Goal: Information Seeking & Learning: Learn about a topic

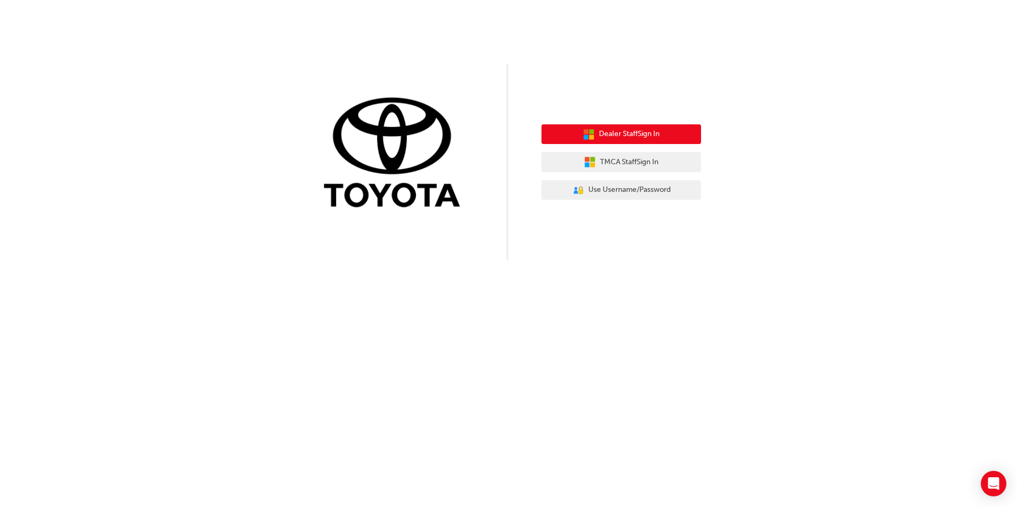
click at [624, 131] on span "Dealer Staff Sign In" at bounding box center [629, 134] width 61 height 12
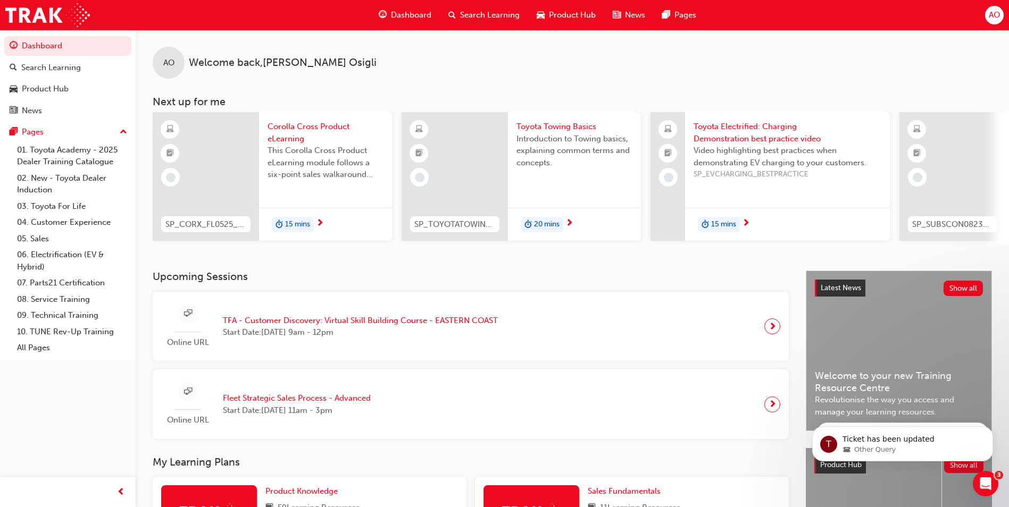
click at [288, 129] on span "Corolla Cross Product eLearning" at bounding box center [325, 133] width 116 height 24
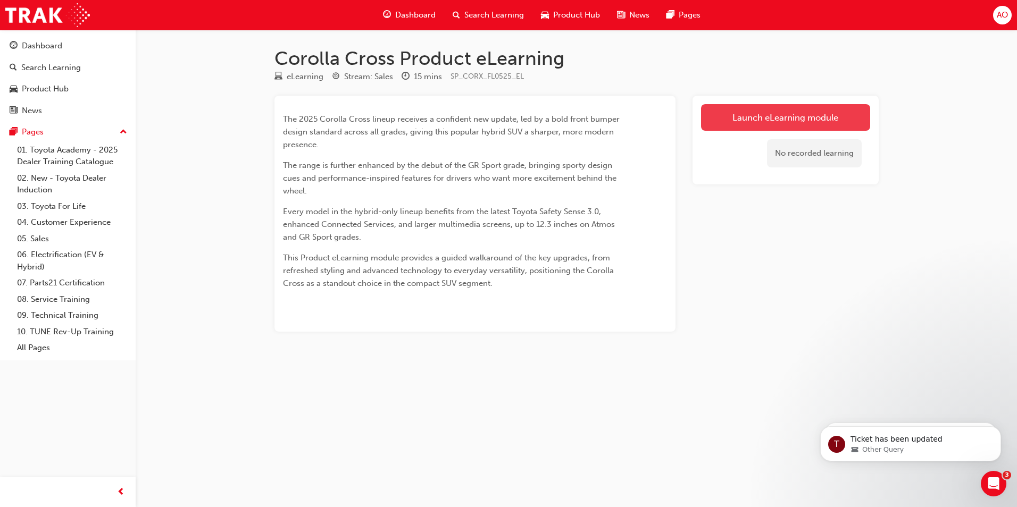
click at [741, 118] on link "Launch eLearning module" at bounding box center [785, 117] width 169 height 27
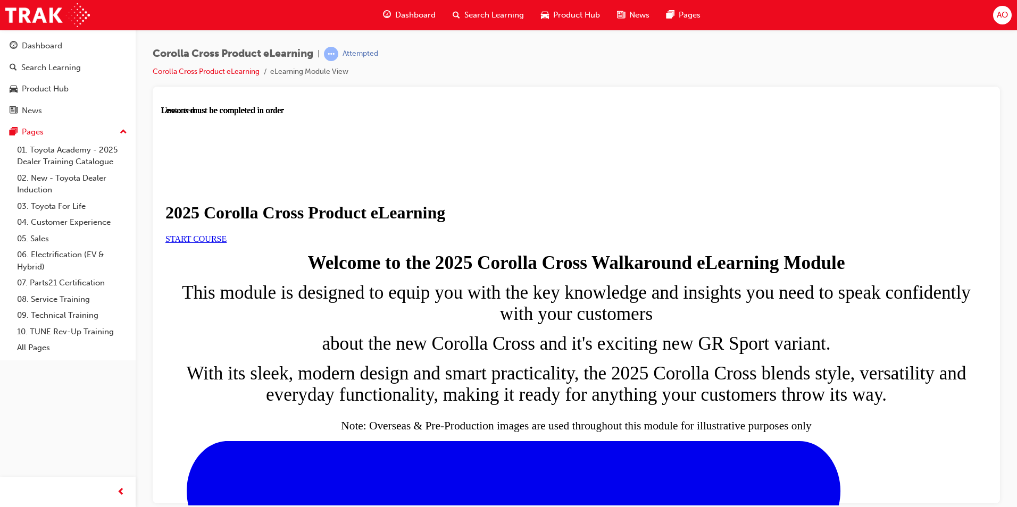
click at [227, 243] on span "START COURSE" at bounding box center [195, 238] width 61 height 9
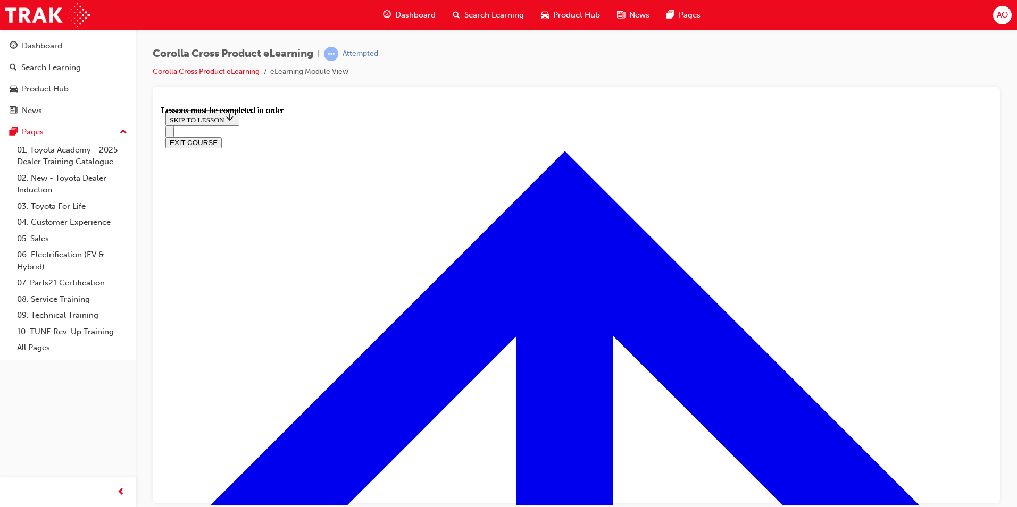
scroll to position [587, 0]
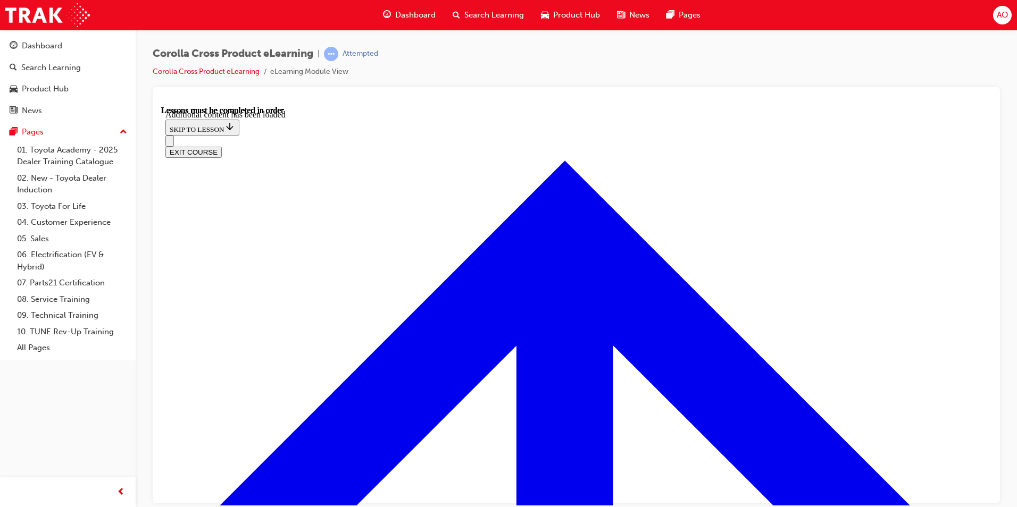
scroll to position [1766, 0]
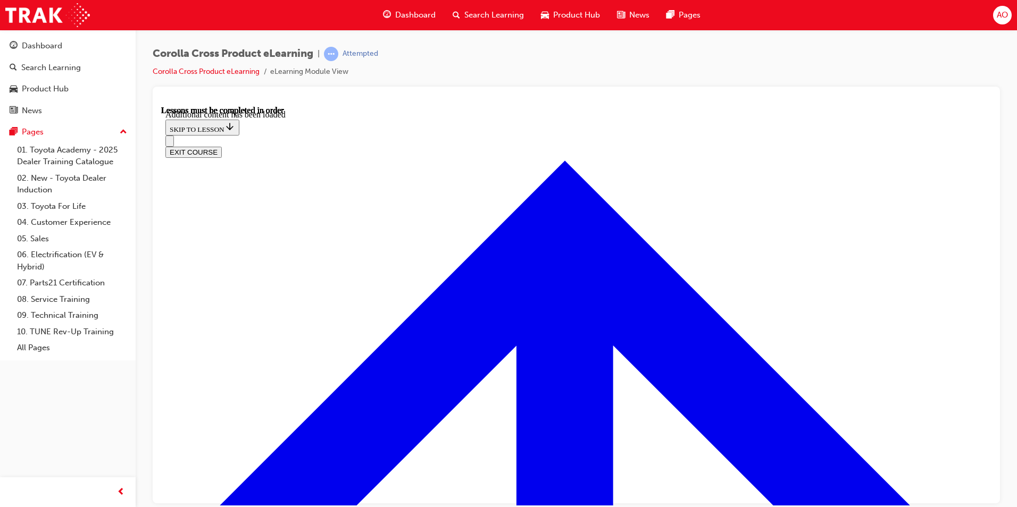
radio input "true"
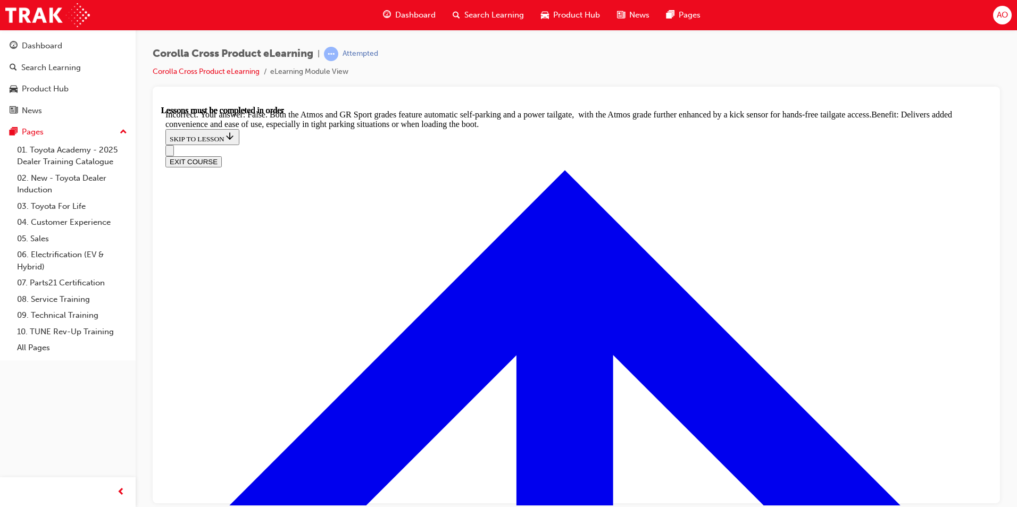
scroll to position [2213, 0]
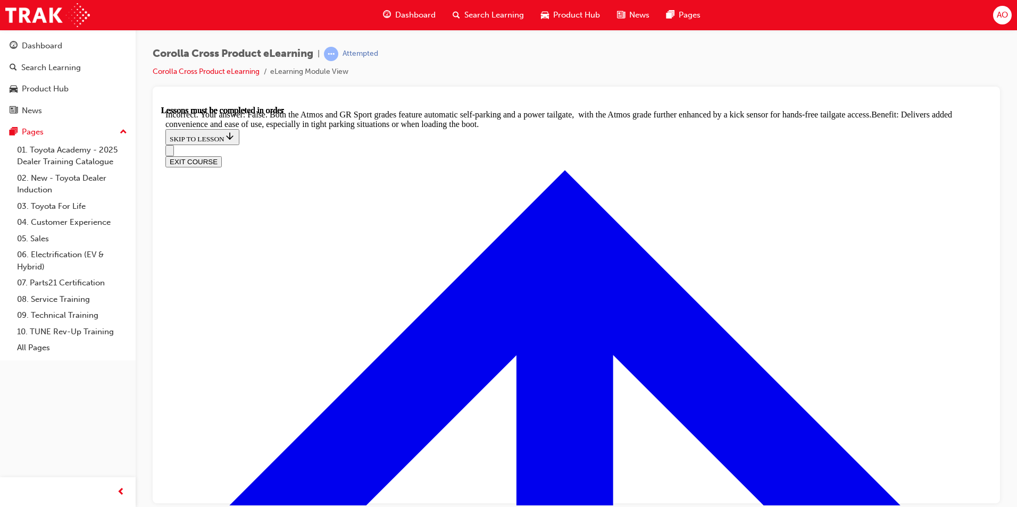
radio input "true"
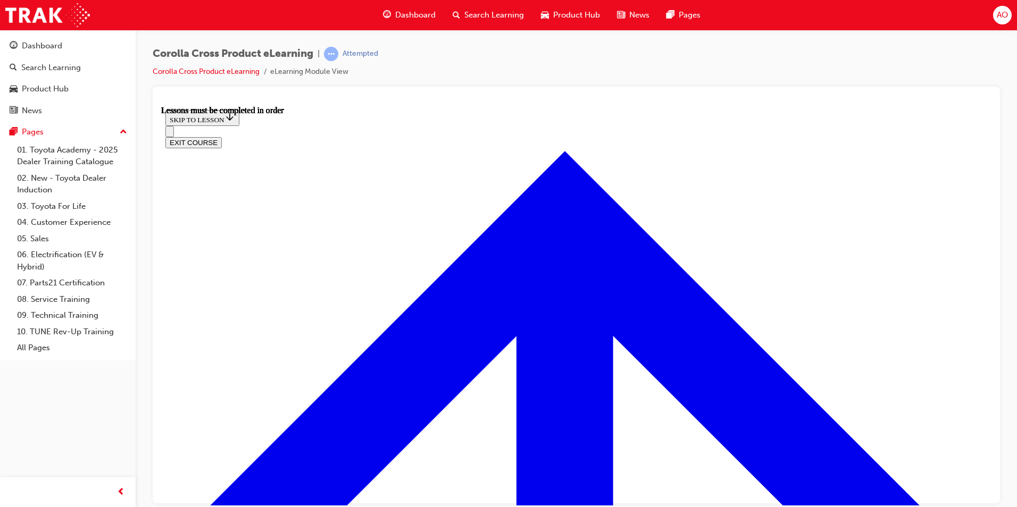
scroll to position [835, 0]
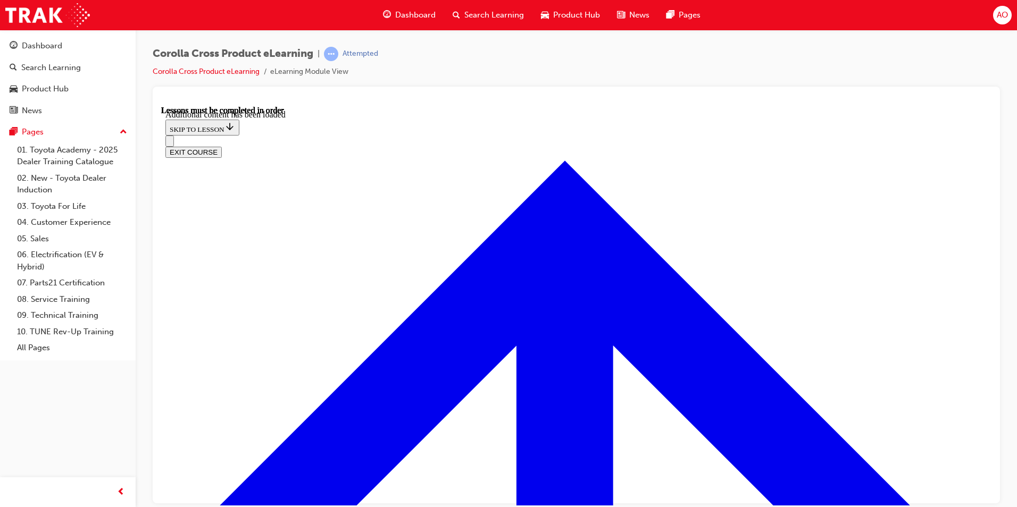
scroll to position [1471, 0]
radio input "true"
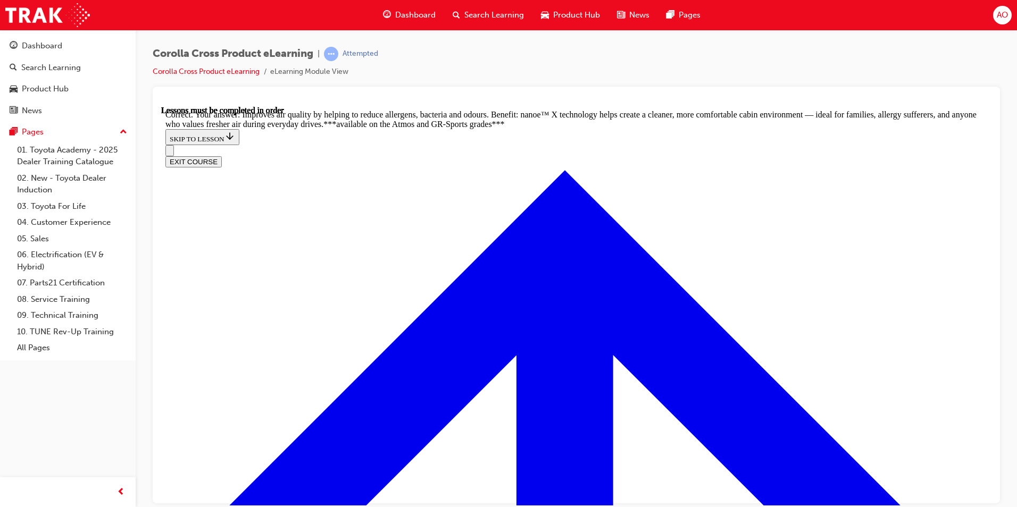
scroll to position [2078, 0]
radio input "true"
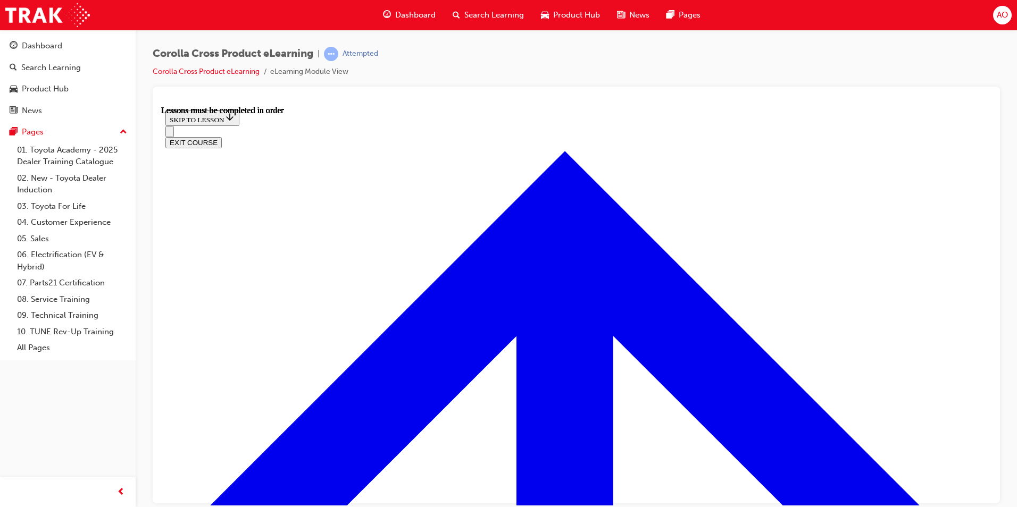
scroll to position [941, 0]
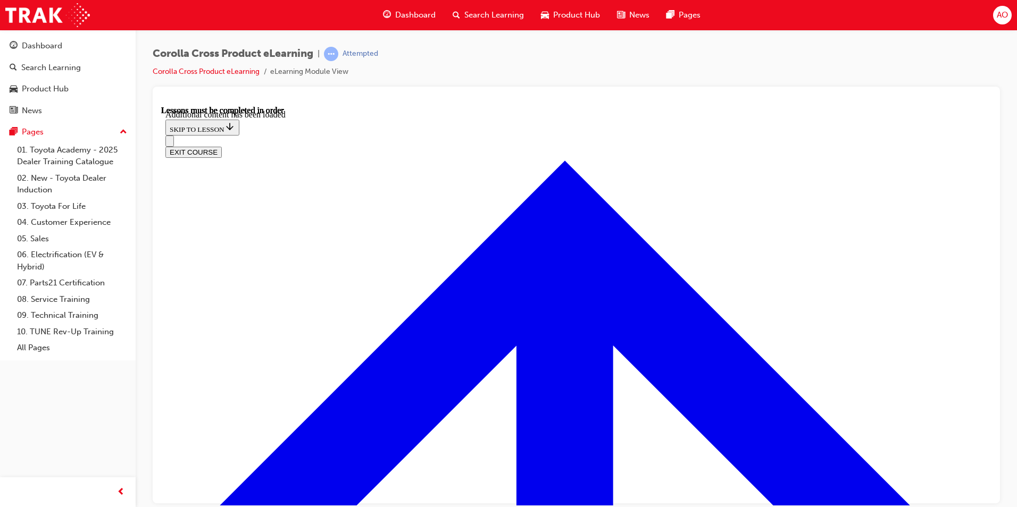
scroll to position [1655, 0]
radio input "true"
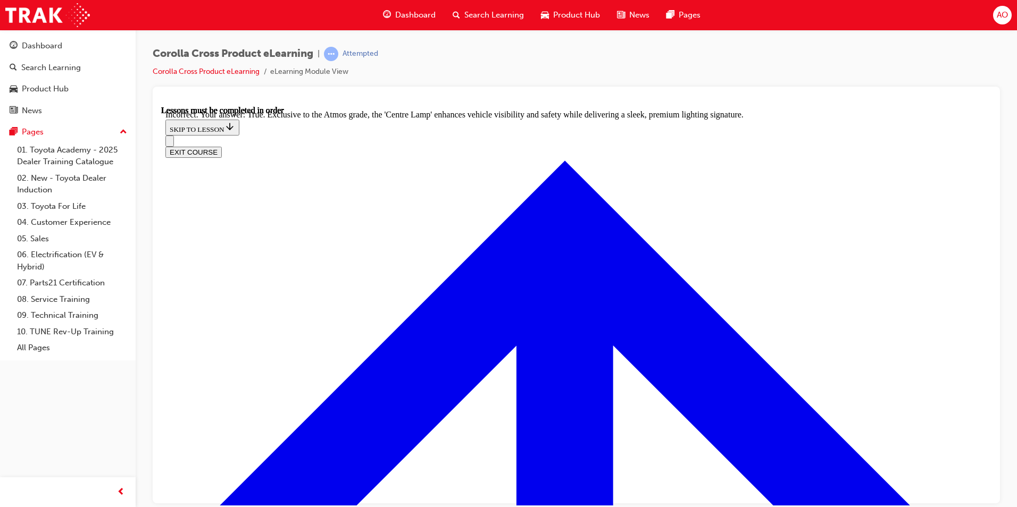
scroll to position [1826, 0]
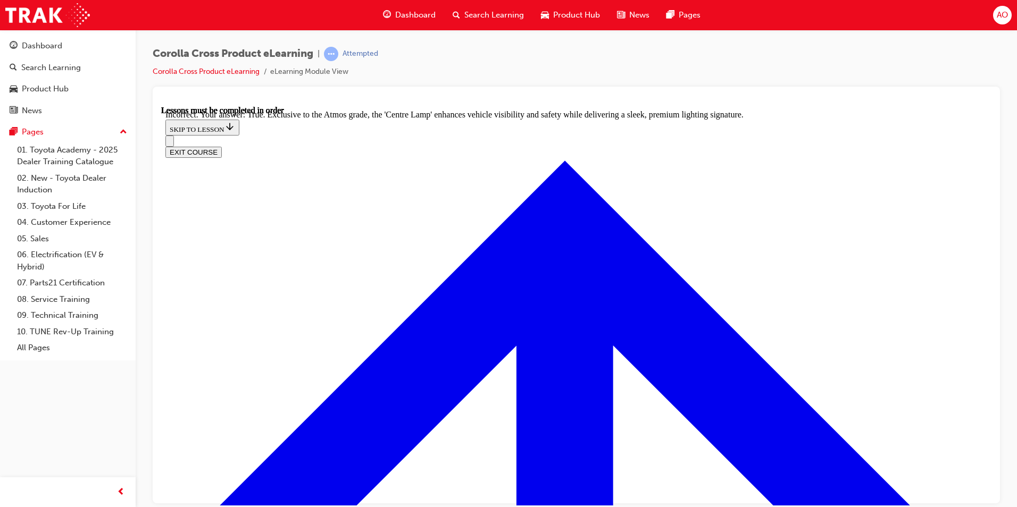
radio input "true"
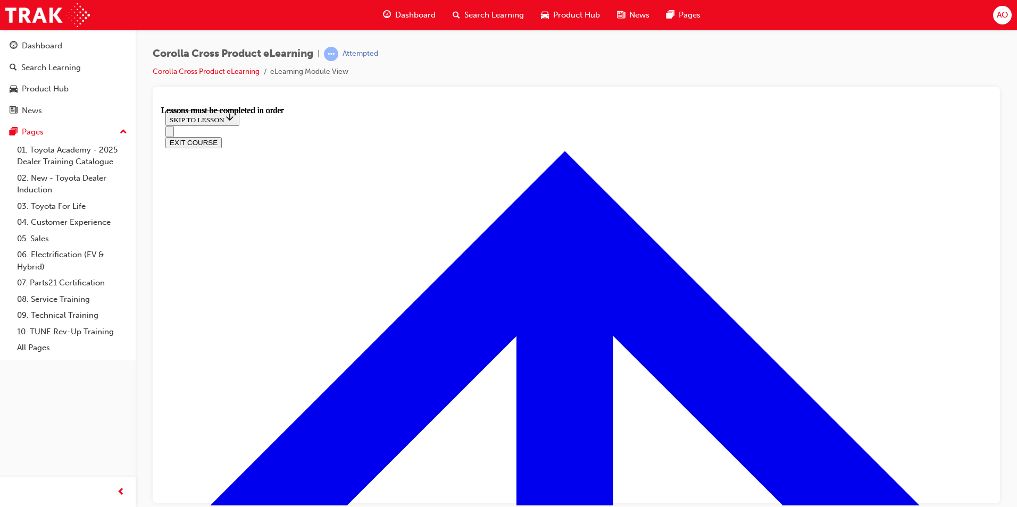
scroll to position [835, 0]
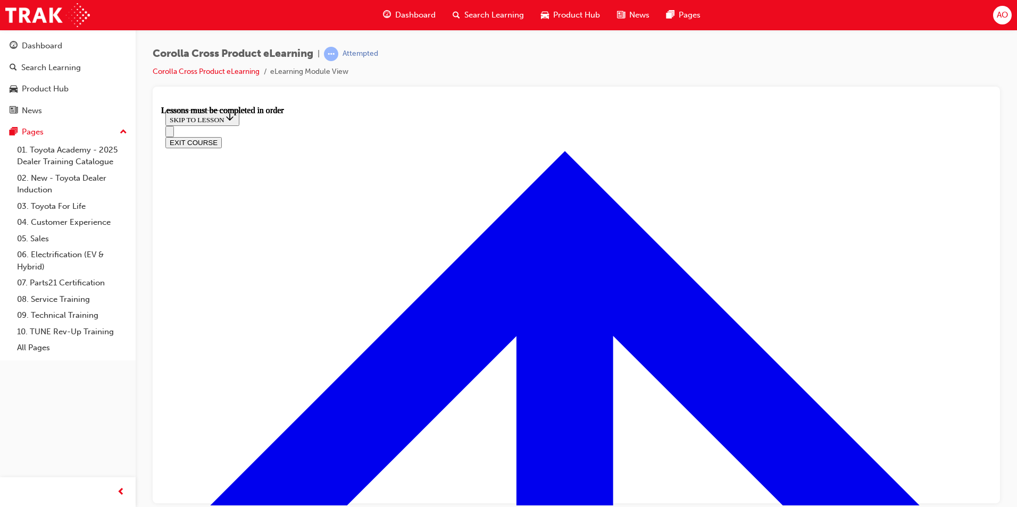
scroll to position [1013, 0]
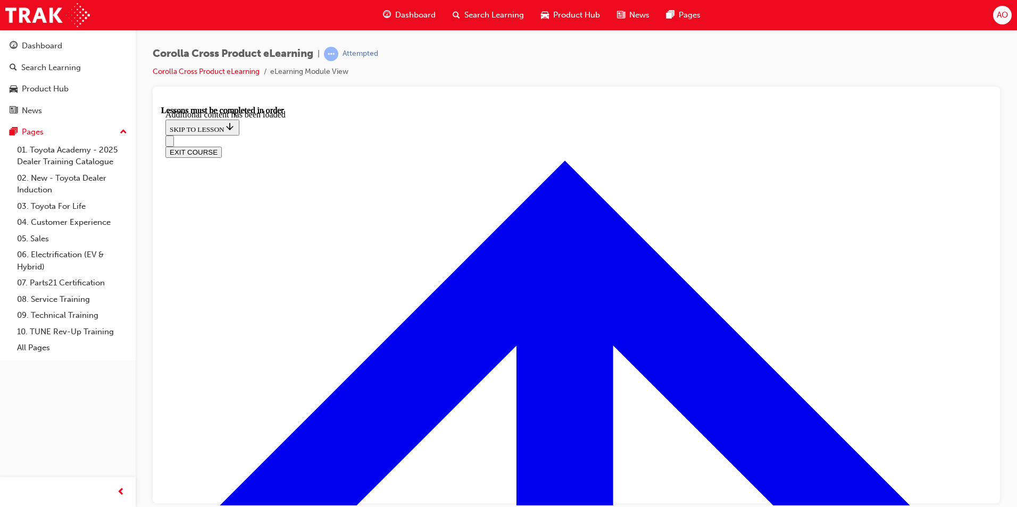
scroll to position [1297, 0]
radio input "true"
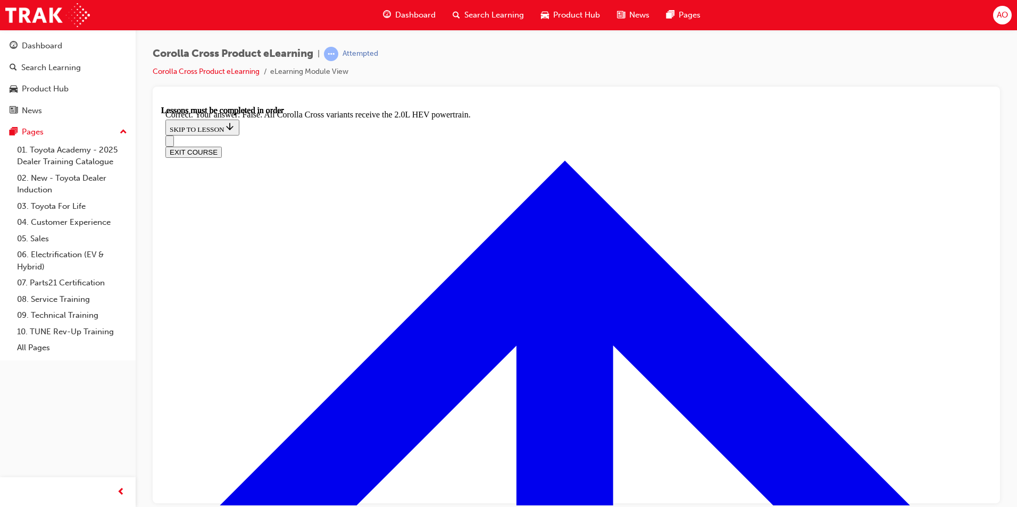
scroll to position [1469, 0]
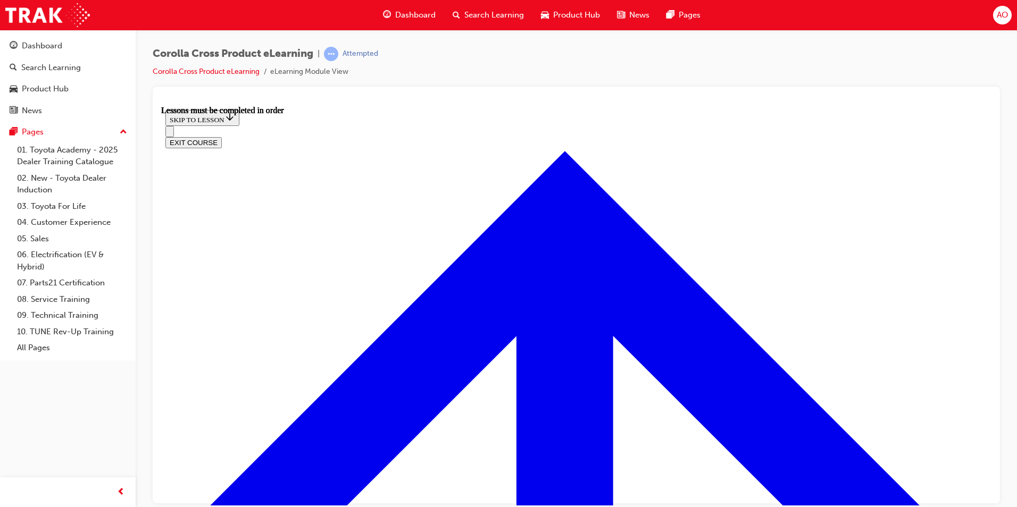
scroll to position [888, 0]
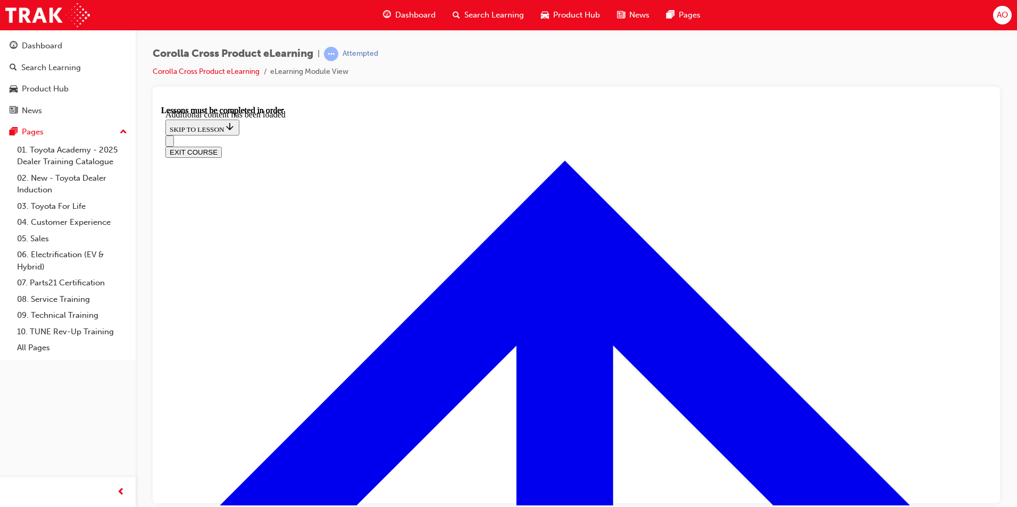
scroll to position [1322, 0]
radio input "true"
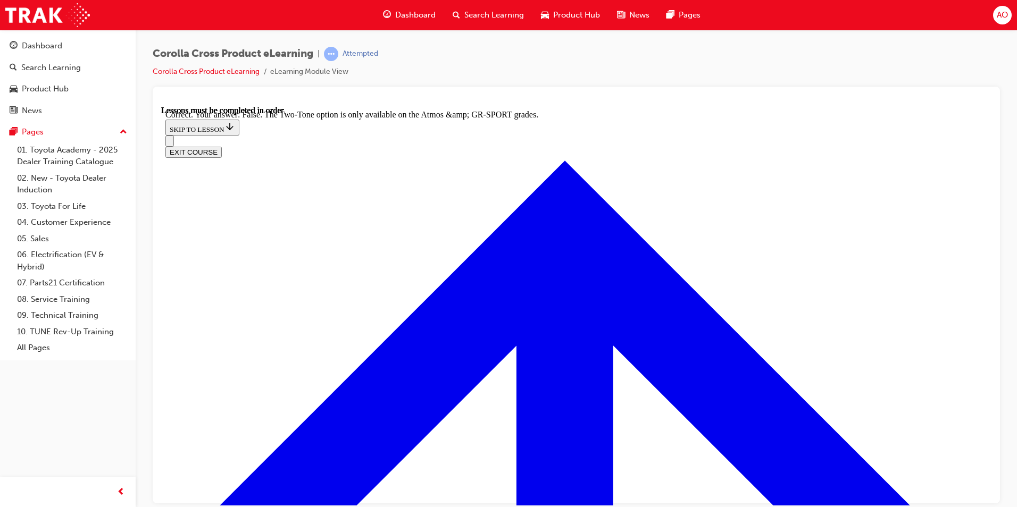
scroll to position [1494, 0]
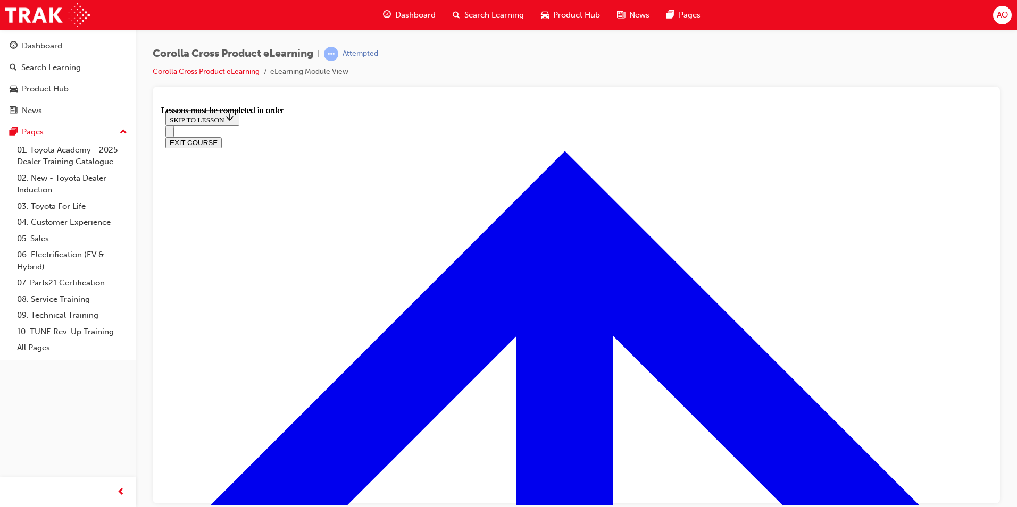
scroll to position [888, 0]
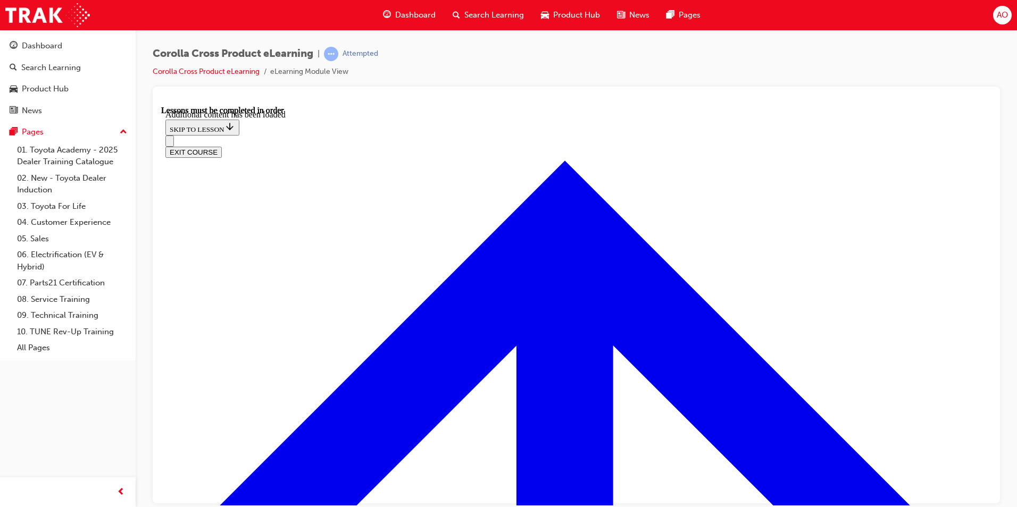
scroll to position [1748, 0]
radio input "true"
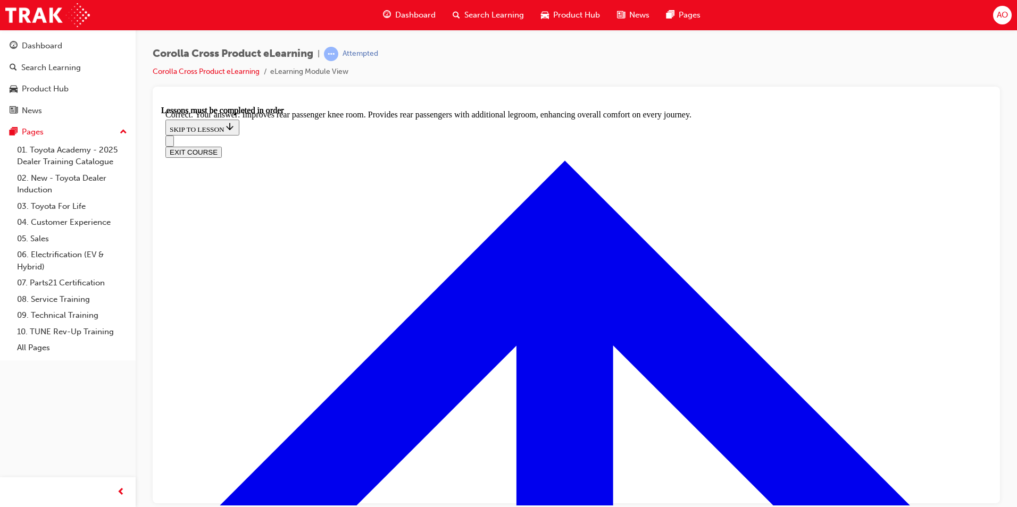
scroll to position [1960, 0]
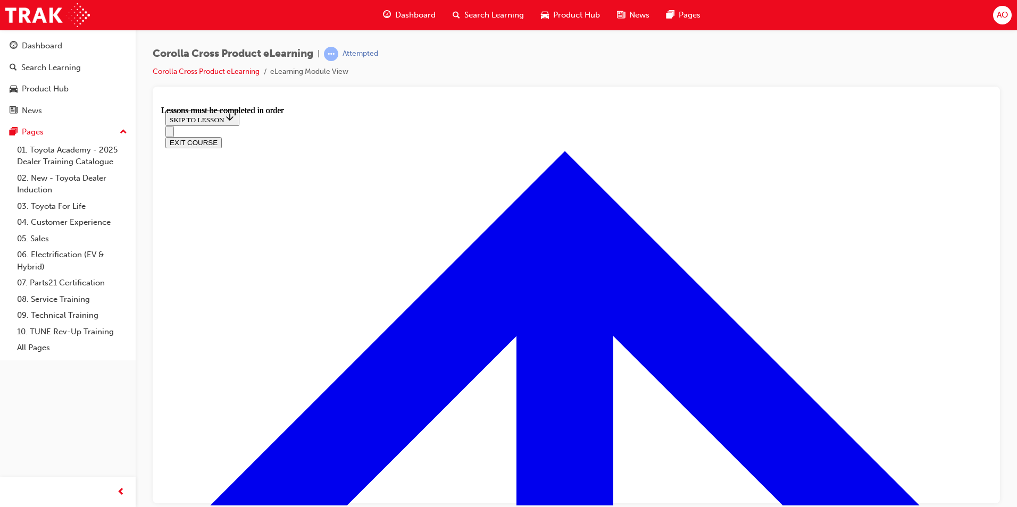
scroll to position [888, 0]
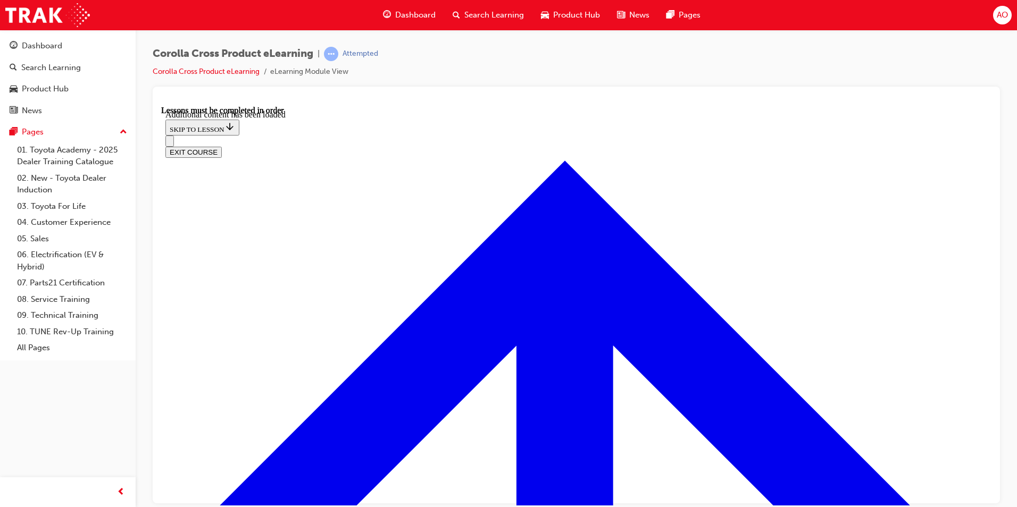
scroll to position [1529, 0]
radio input "true"
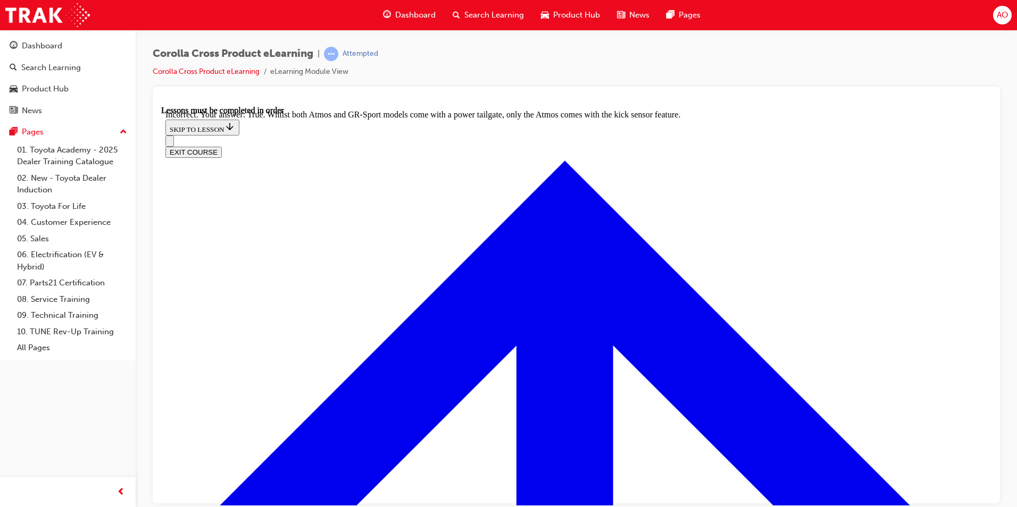
scroll to position [1680, 0]
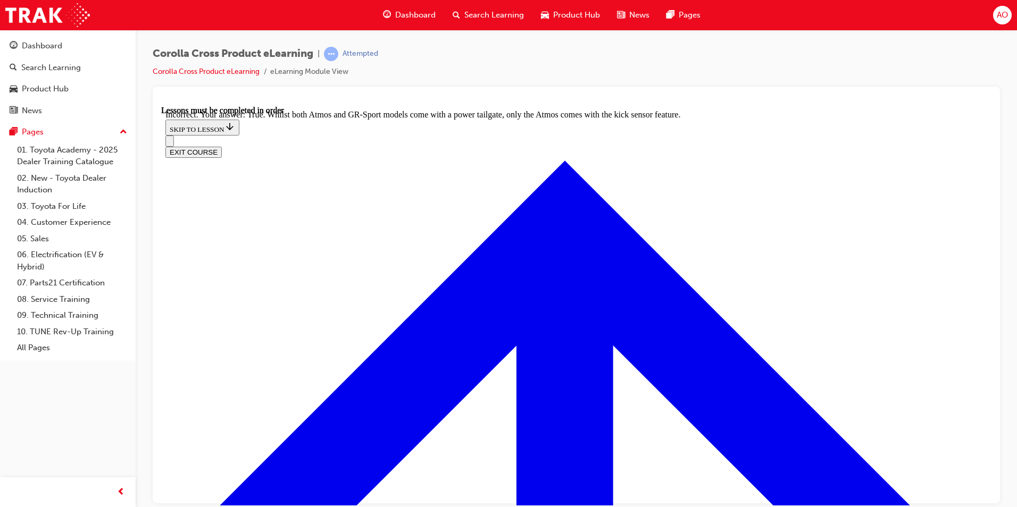
radio input "true"
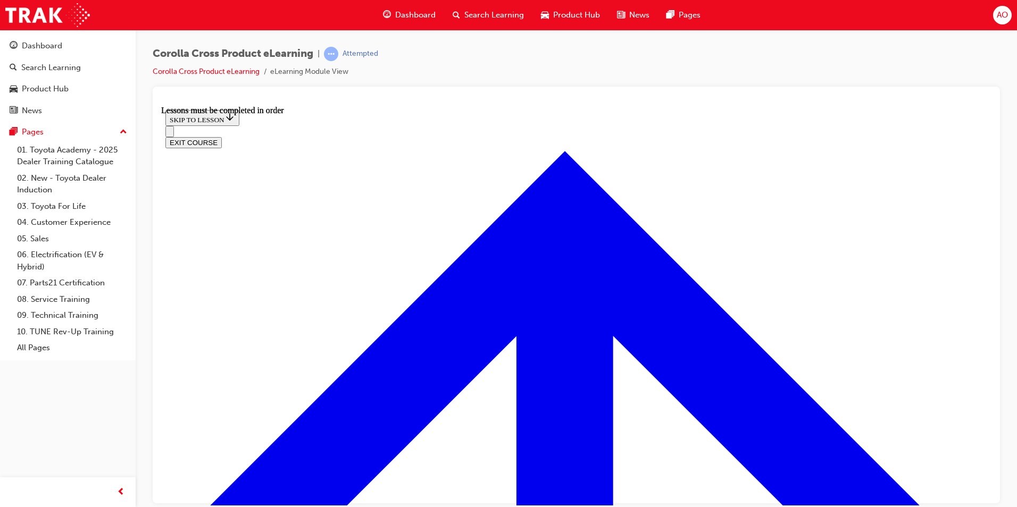
scroll to position [1101, 0]
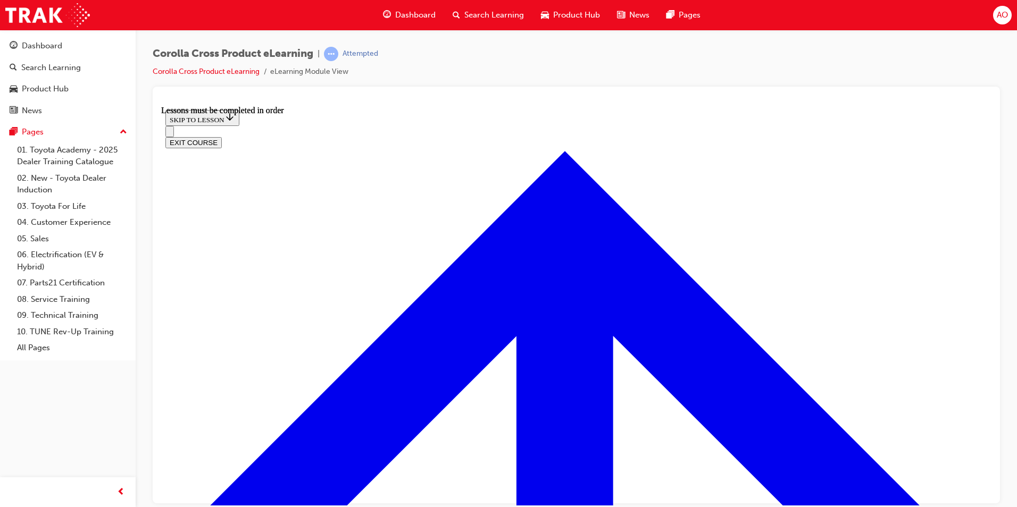
scroll to position [1792, 0]
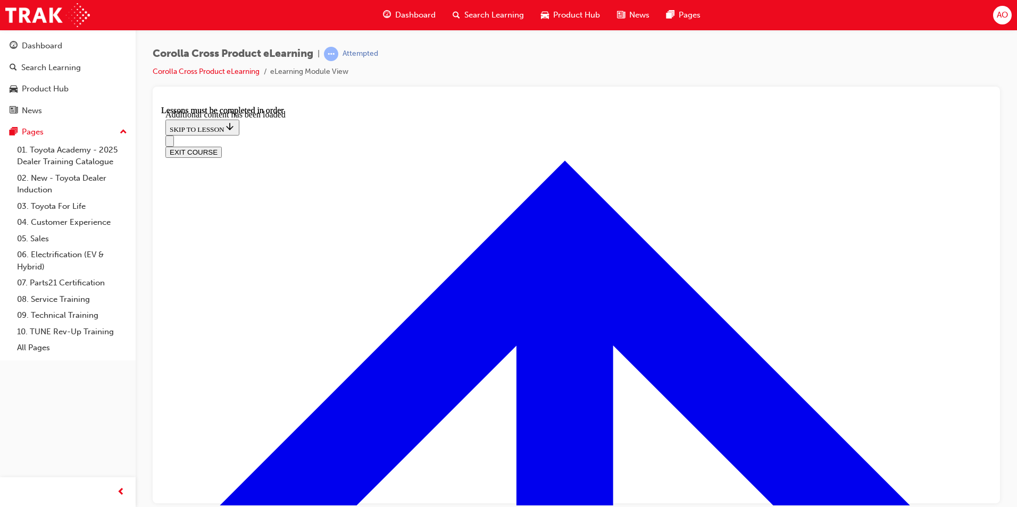
scroll to position [2604, 0]
checkbox input "true"
drag, startPoint x: 422, startPoint y: 326, endPoint x: 446, endPoint y: 348, distance: 32.4
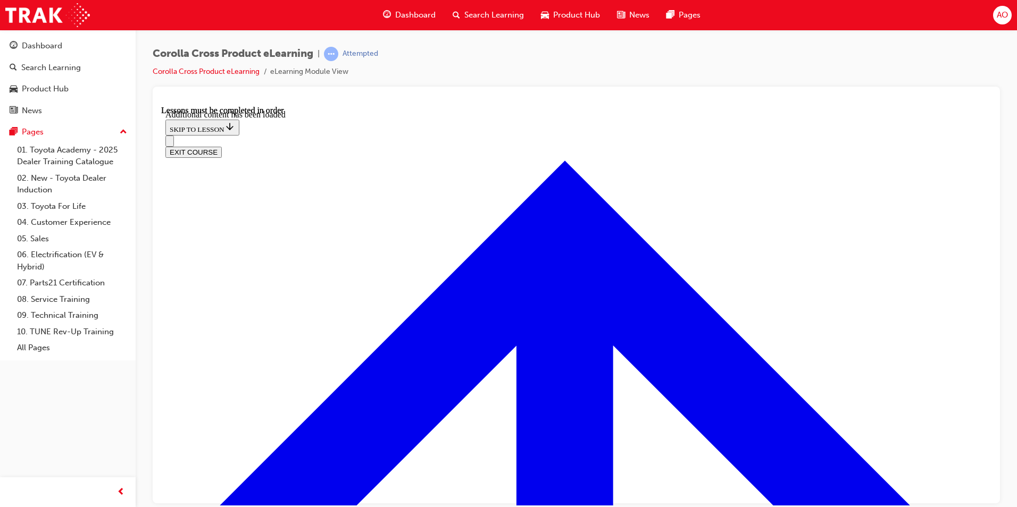
checkbox input "true"
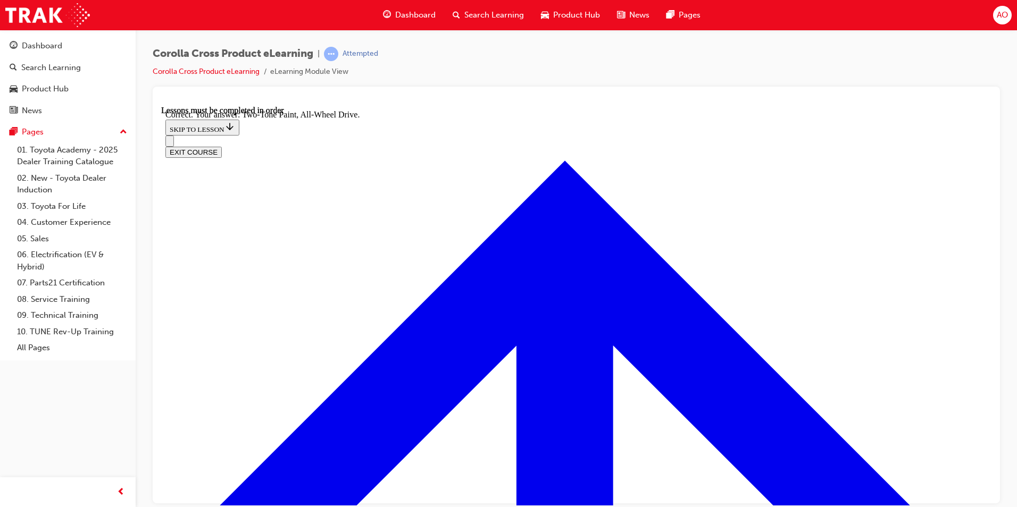
radio input "true"
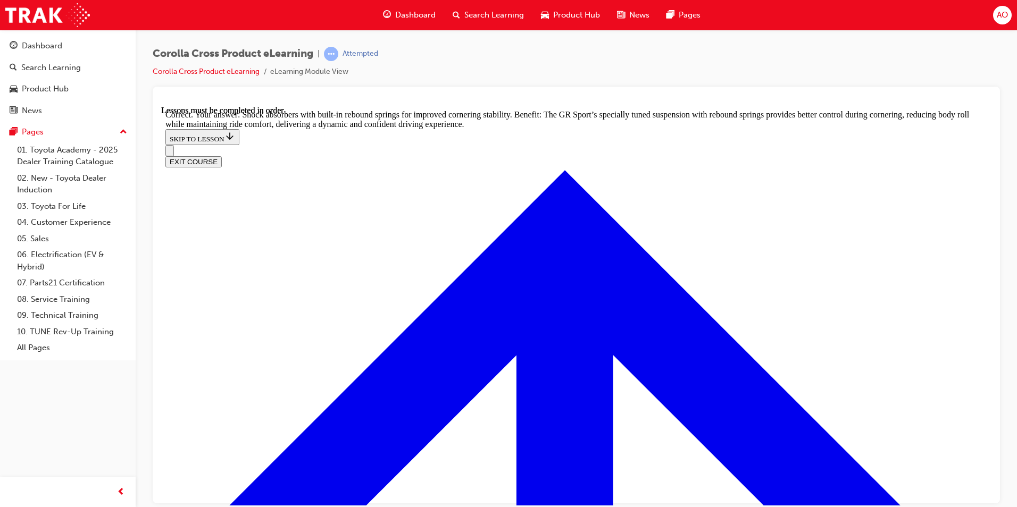
scroll to position [3349, 0]
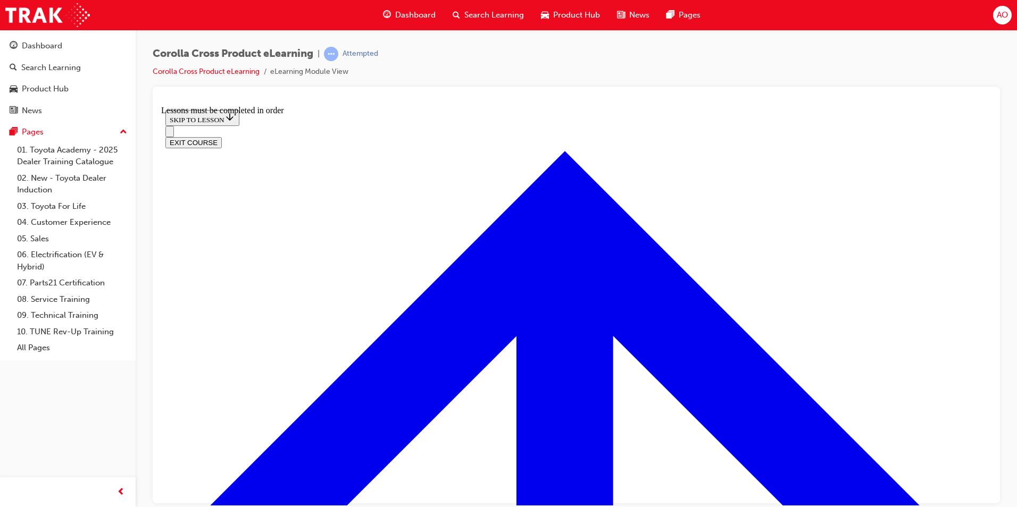
scroll to position [1047, 0]
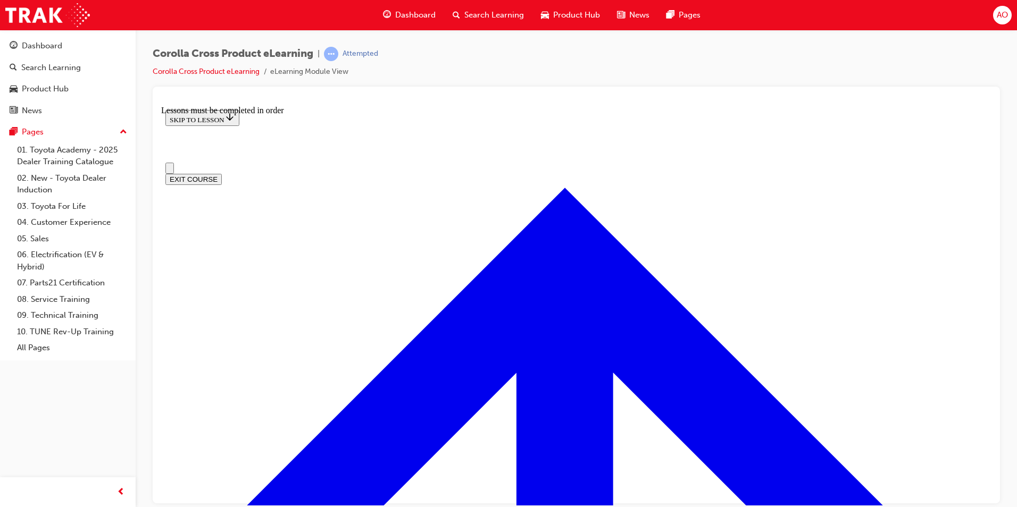
scroll to position [0, 0]
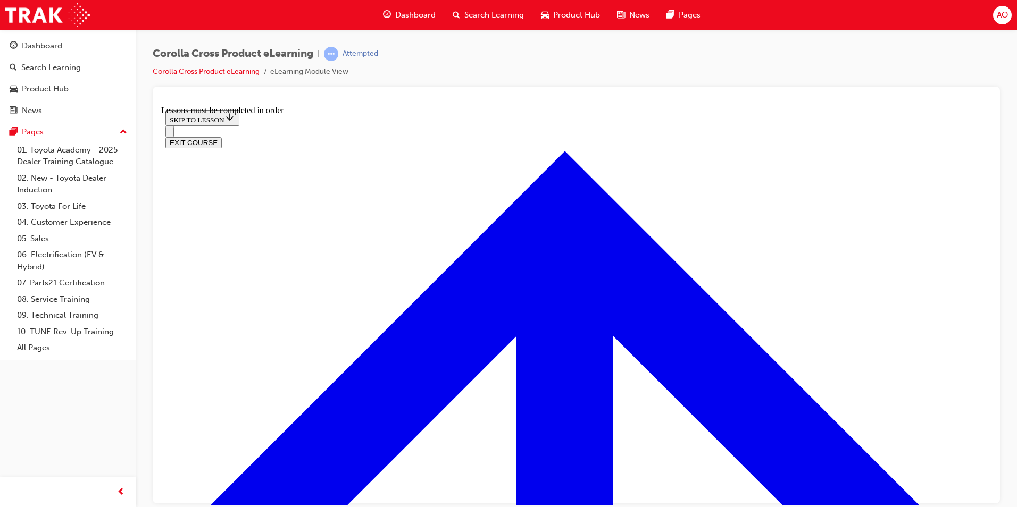
scroll to position [1107, 0]
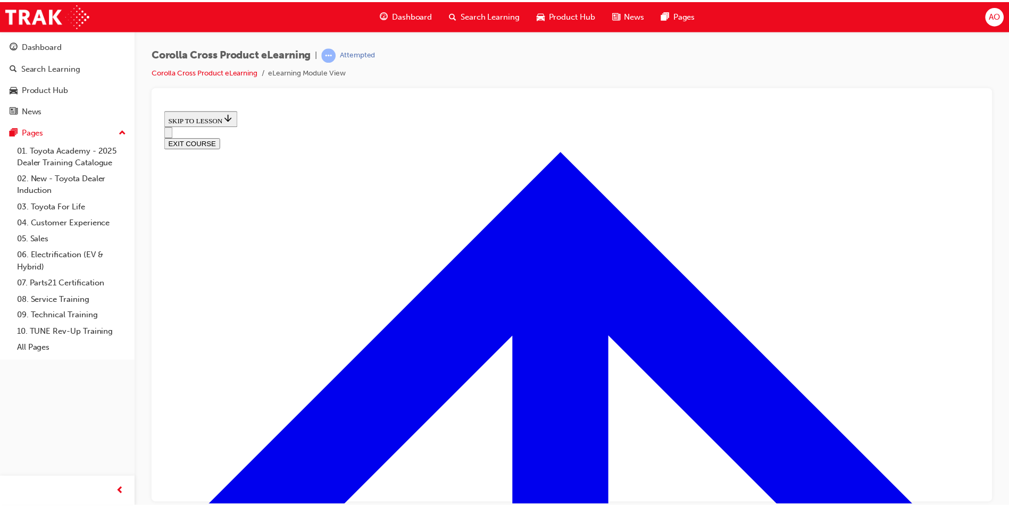
scroll to position [37, 0]
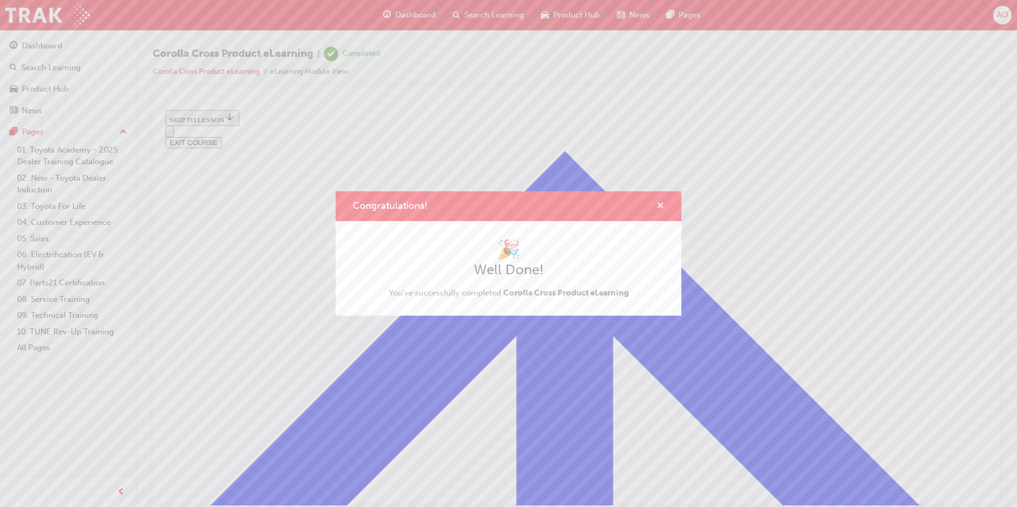
click at [661, 206] on span "cross-icon" at bounding box center [660, 207] width 8 height 10
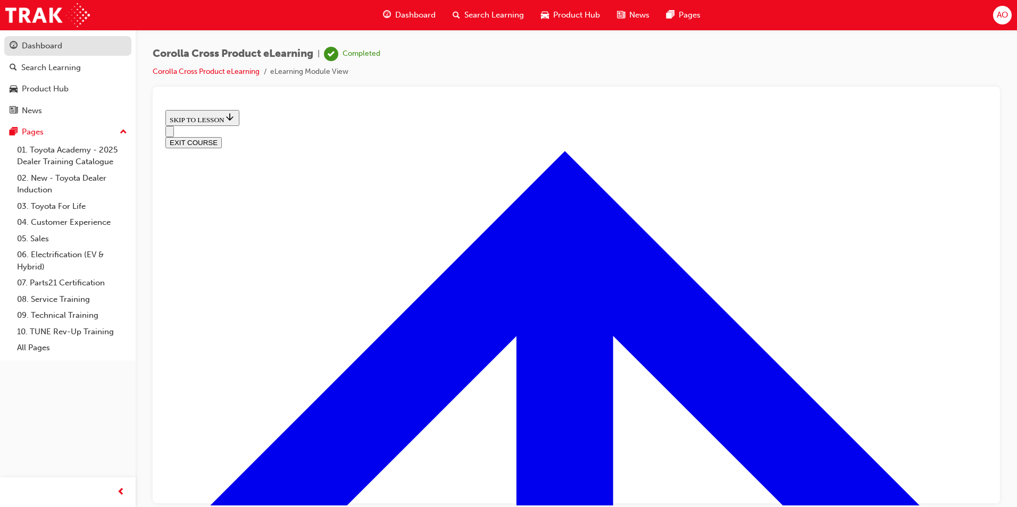
click at [45, 43] on div "Dashboard" at bounding box center [42, 46] width 40 height 12
